Goal: Transaction & Acquisition: Subscribe to service/newsletter

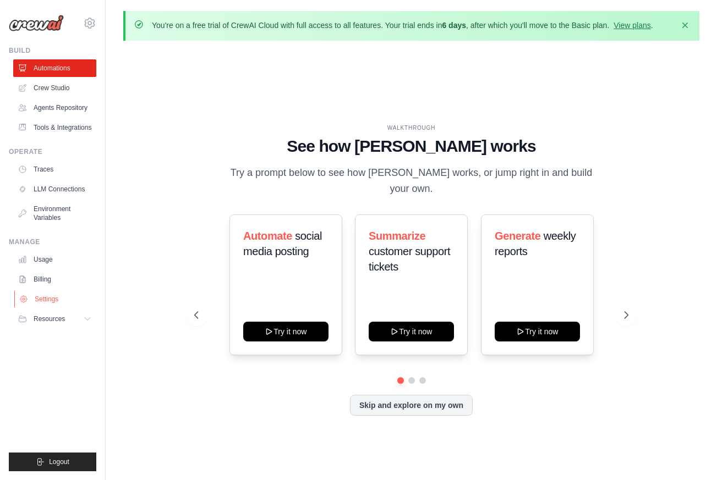
click at [46, 292] on link "Settings" at bounding box center [55, 299] width 83 height 18
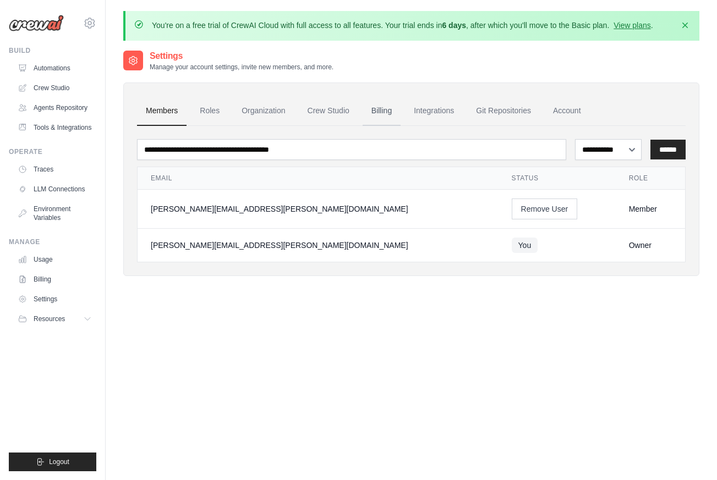
click at [384, 107] on link "Billing" at bounding box center [381, 111] width 38 height 30
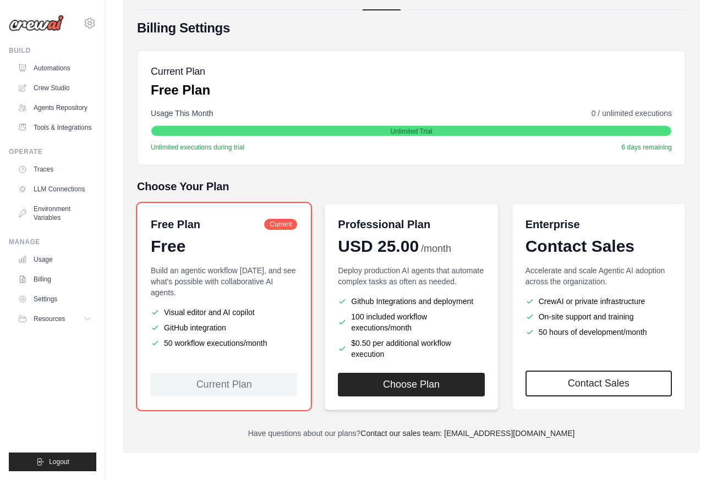
scroll to position [117, 0]
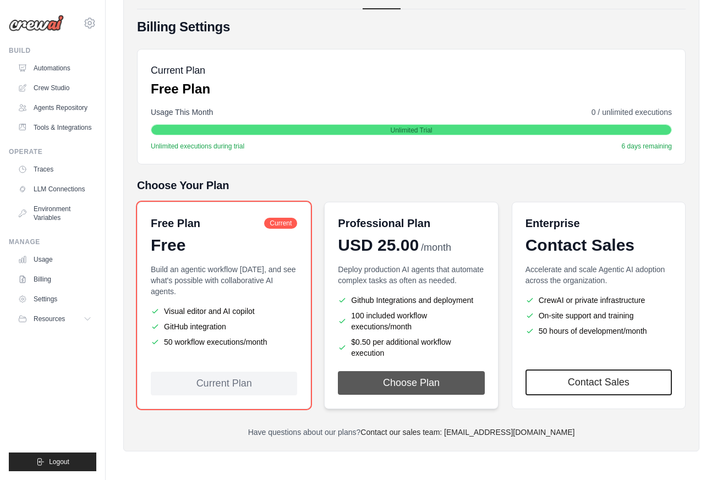
click at [425, 386] on button "Choose Plan" at bounding box center [411, 383] width 146 height 24
